Goal: Information Seeking & Learning: Learn about a topic

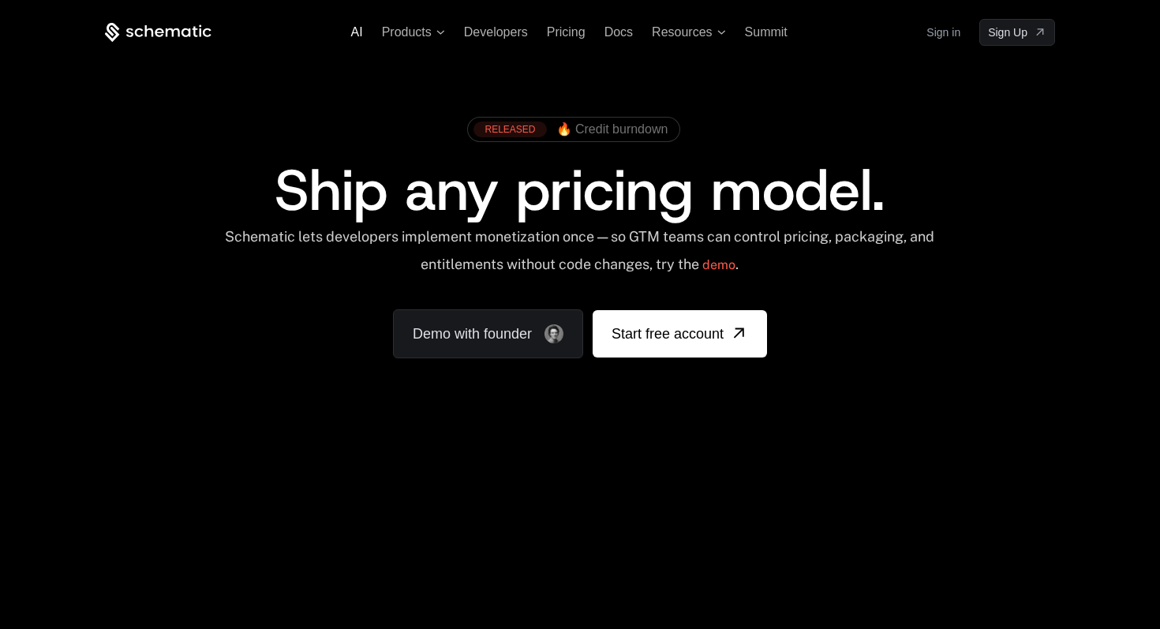
click at [352, 32] on span "AI" at bounding box center [357, 31] width 12 height 13
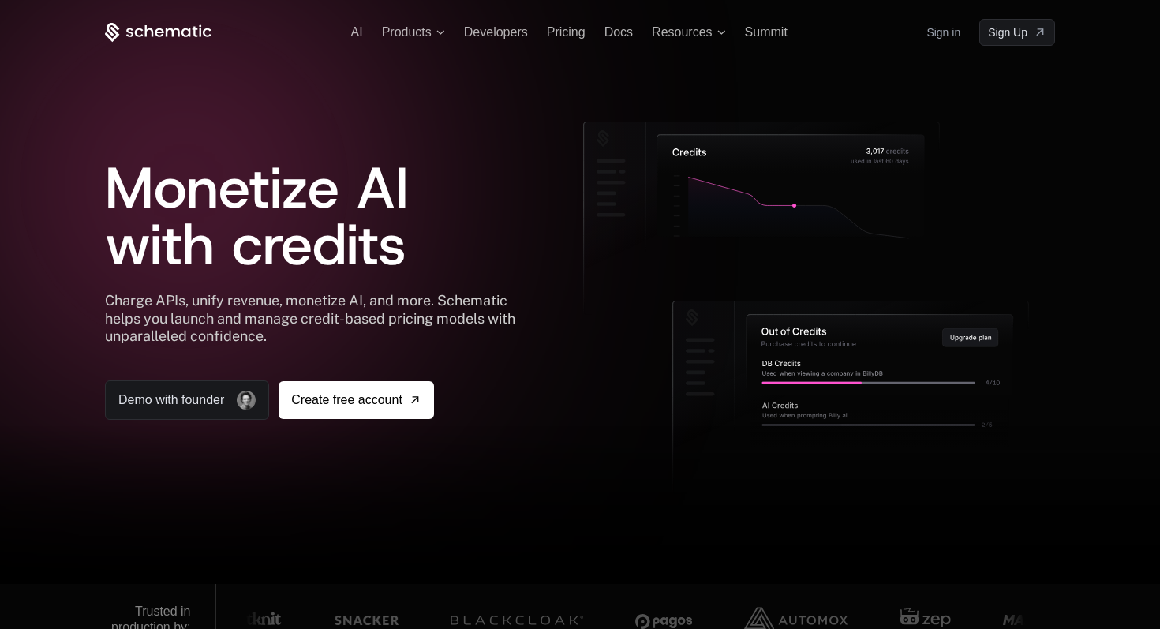
click at [181, 31] on icon at bounding box center [158, 33] width 107 height 20
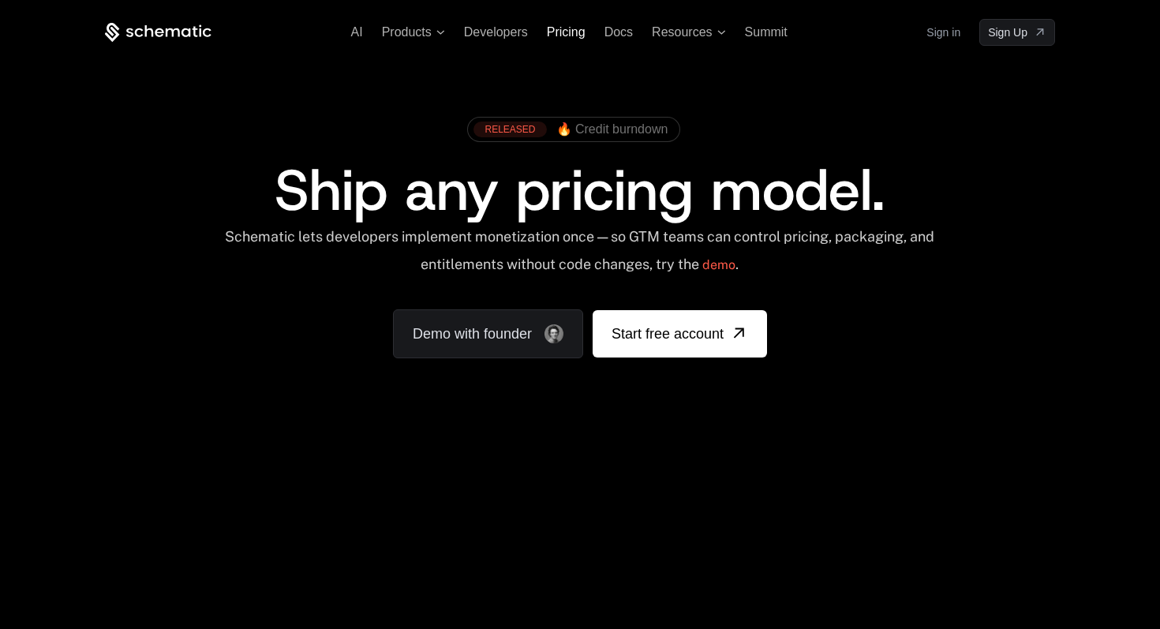
click at [577, 27] on span "Pricing" at bounding box center [566, 31] width 39 height 13
